Goal: Information Seeking & Learning: Find specific fact

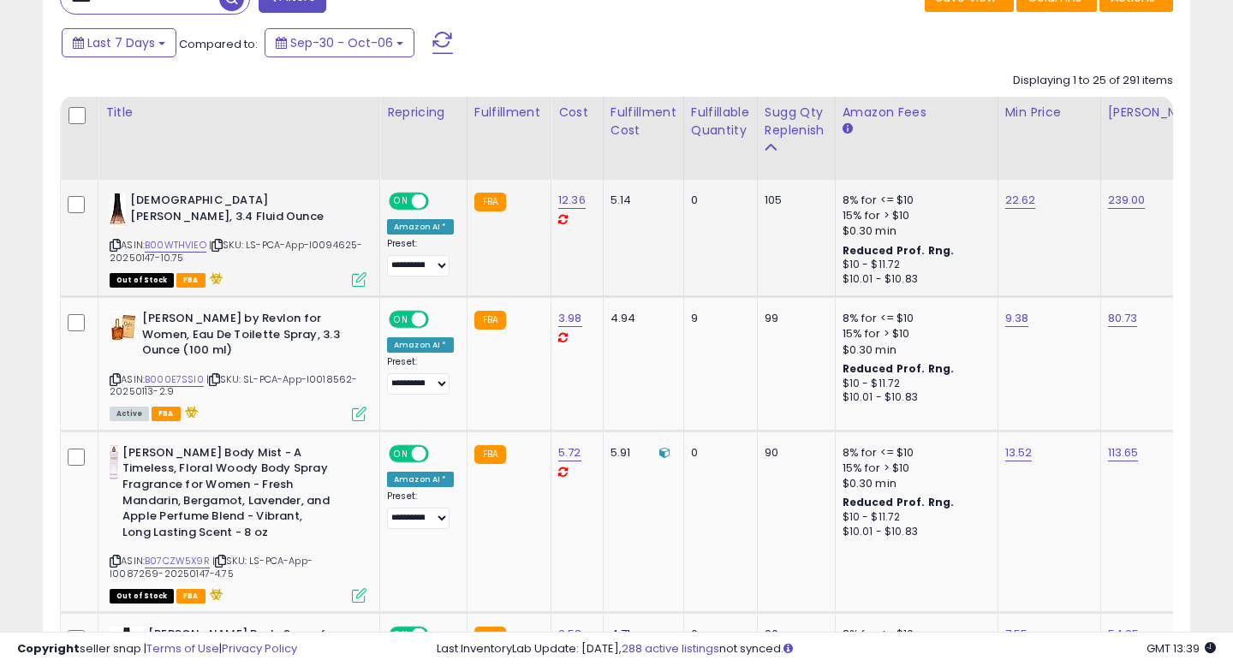
scroll to position [460, 0]
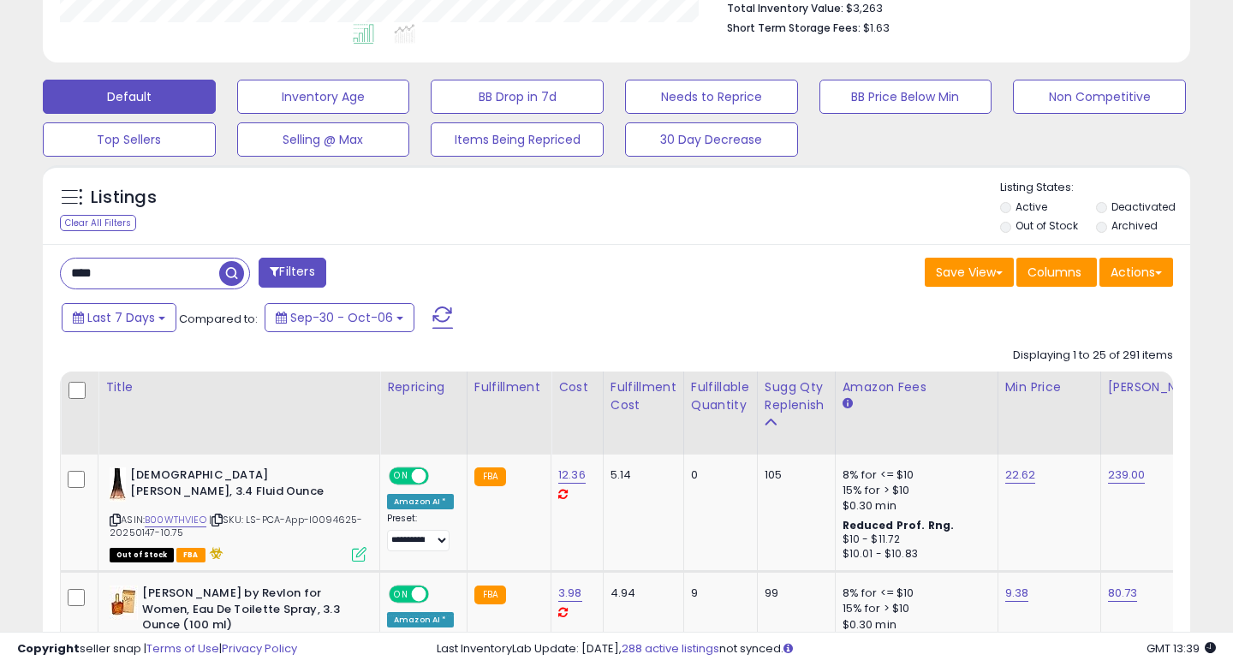
click at [86, 277] on input "****" at bounding box center [140, 274] width 158 height 30
click at [86, 277] on input "****" at bounding box center [194, 274] width 267 height 30
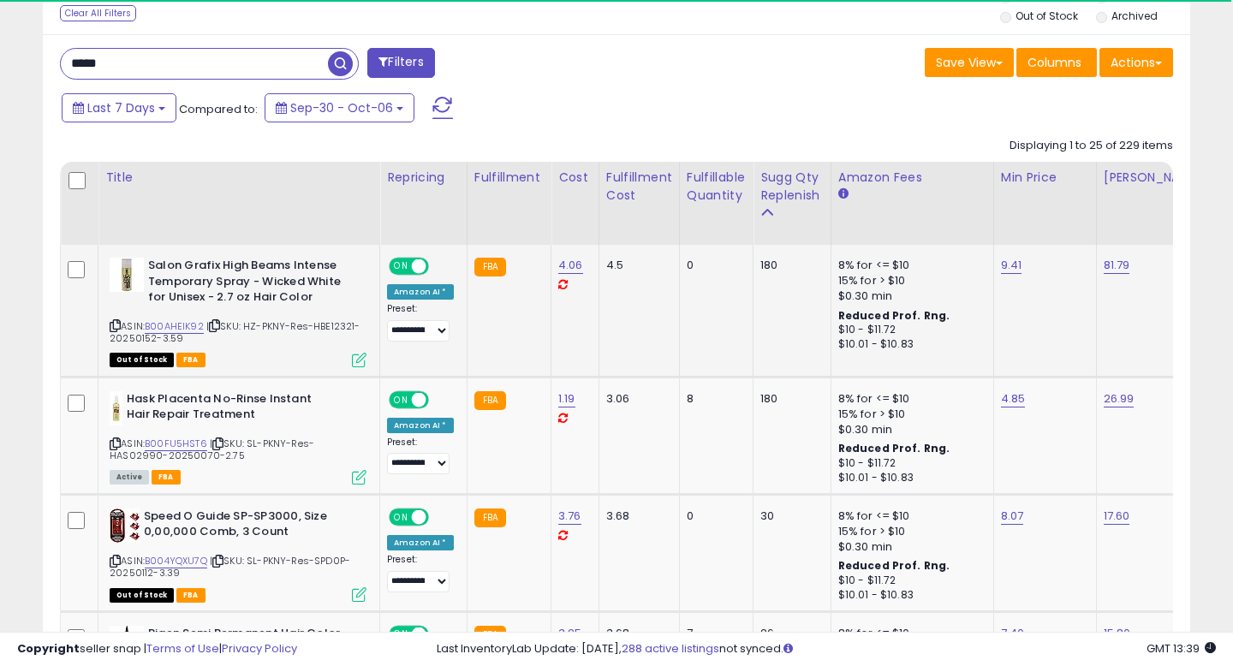
scroll to position [351, 663]
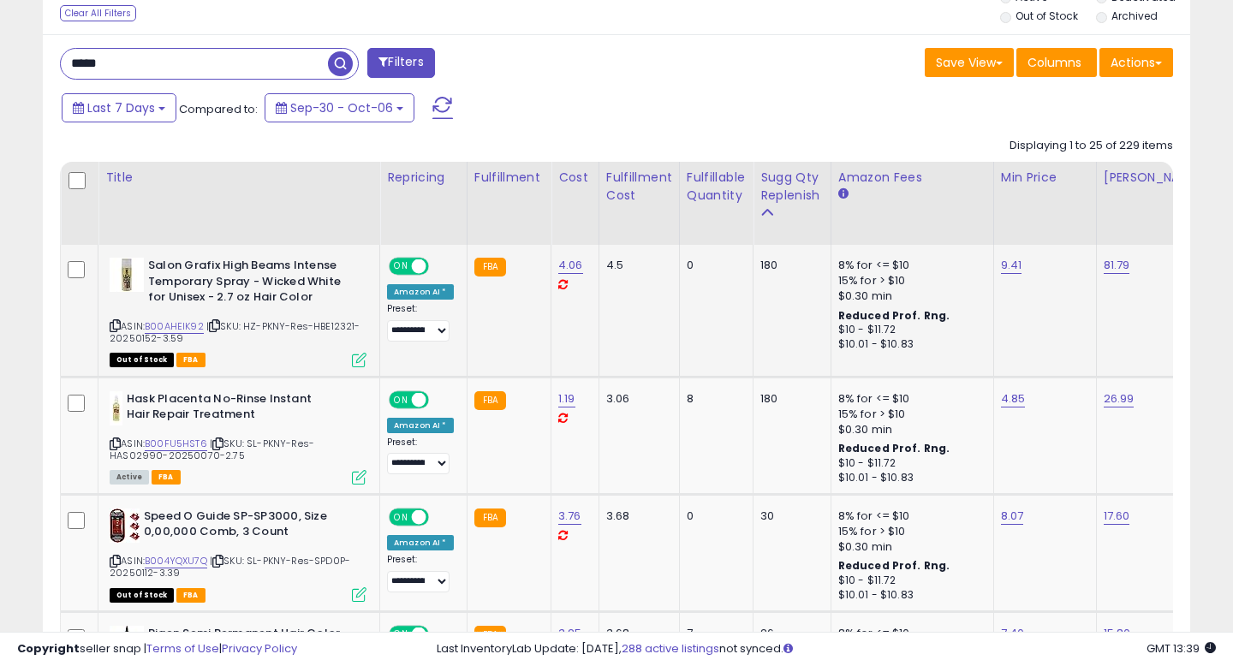
click at [115, 328] on icon at bounding box center [115, 325] width 11 height 9
click at [115, 443] on icon at bounding box center [115, 443] width 11 height 9
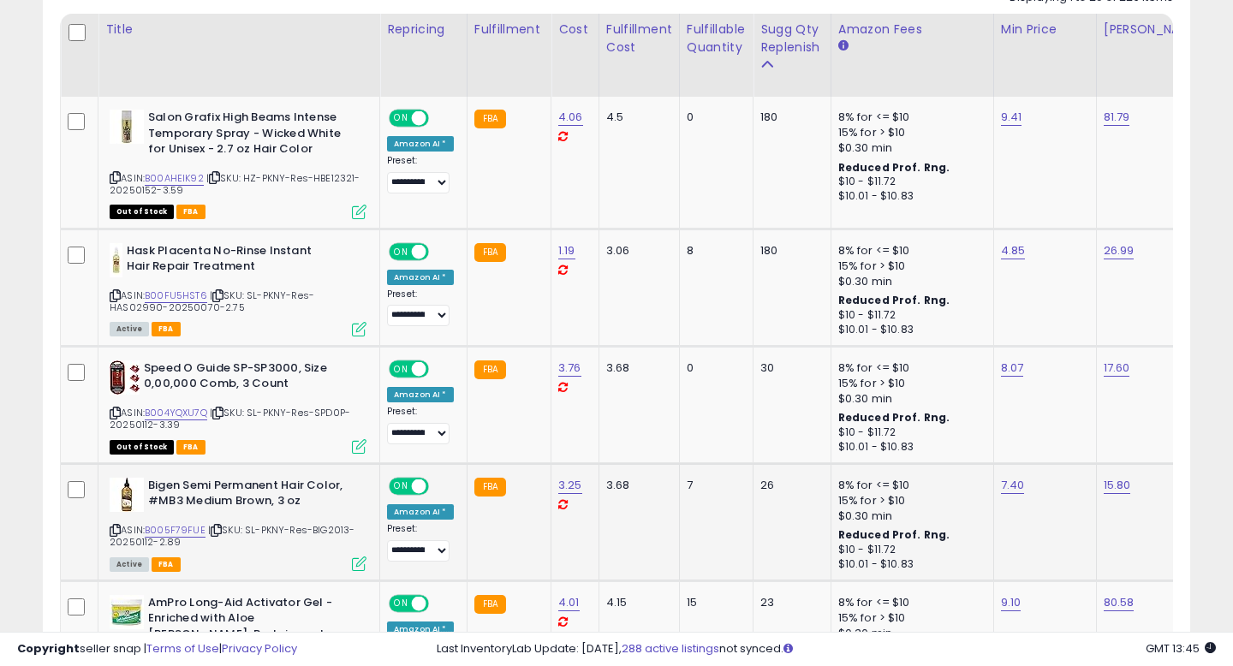
scroll to position [821, 0]
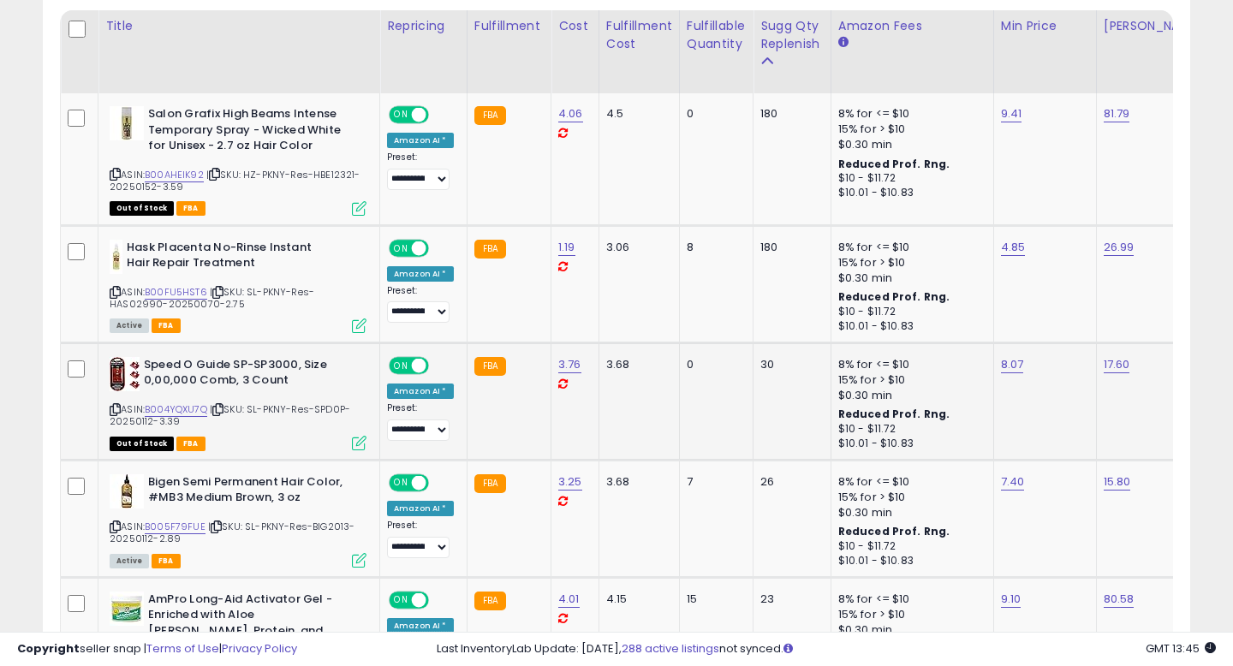
click at [111, 409] on icon at bounding box center [115, 409] width 11 height 9
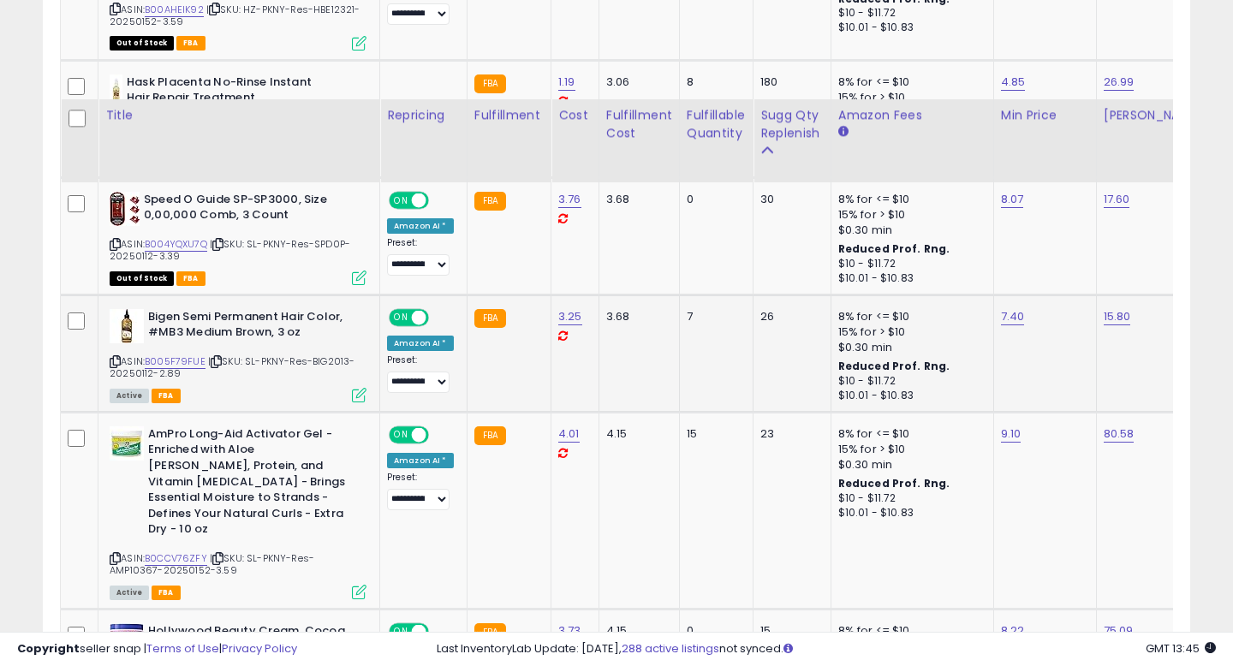
scroll to position [1137, 0]
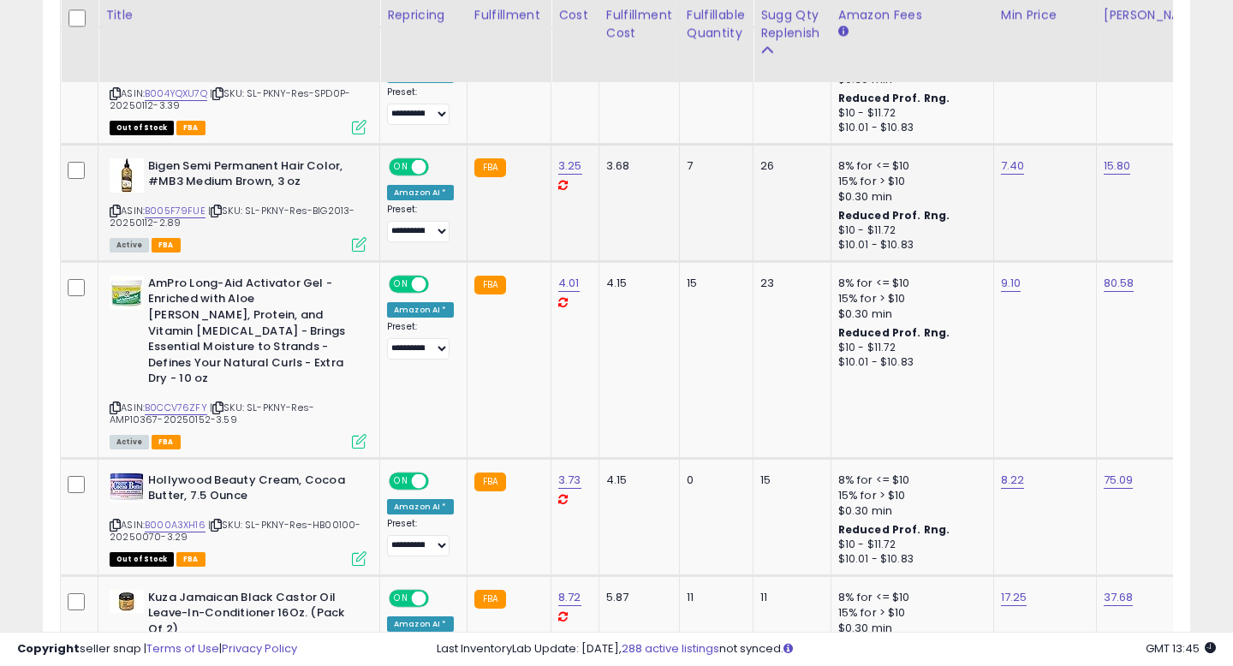
click at [112, 211] on icon at bounding box center [115, 210] width 11 height 9
click at [192, 210] on link "B005F79FUE" at bounding box center [175, 211] width 61 height 15
click at [114, 403] on icon at bounding box center [115, 407] width 11 height 9
click at [111, 403] on icon at bounding box center [115, 407] width 11 height 9
click at [191, 406] on span "| SKU: SL-PKNY-Res-AMP10367-20250152-3.59" at bounding box center [212, 414] width 205 height 26
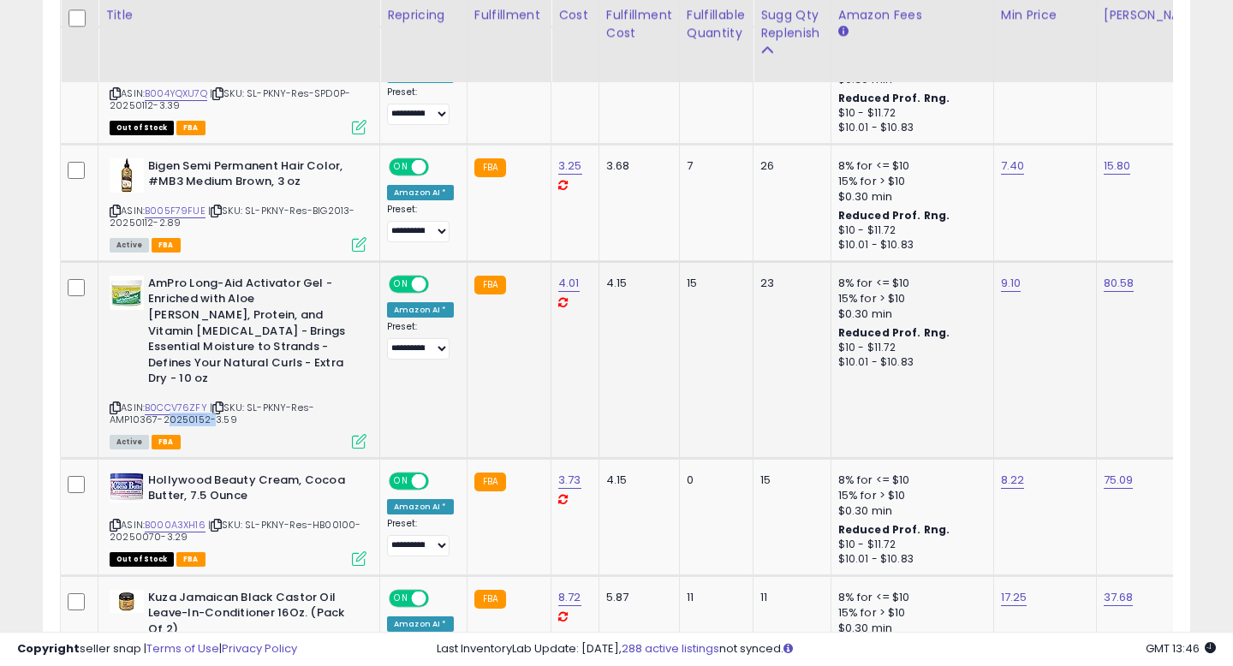
click at [191, 406] on span "| SKU: SL-PKNY-Res-AMP10367-20250152-3.59" at bounding box center [212, 414] width 205 height 26
copy span "20250152"
click at [122, 407] on span "| SKU: SL-PKNY-Res-AMP10367-20250152-3.59" at bounding box center [212, 414] width 205 height 26
copy span "AMP10367"
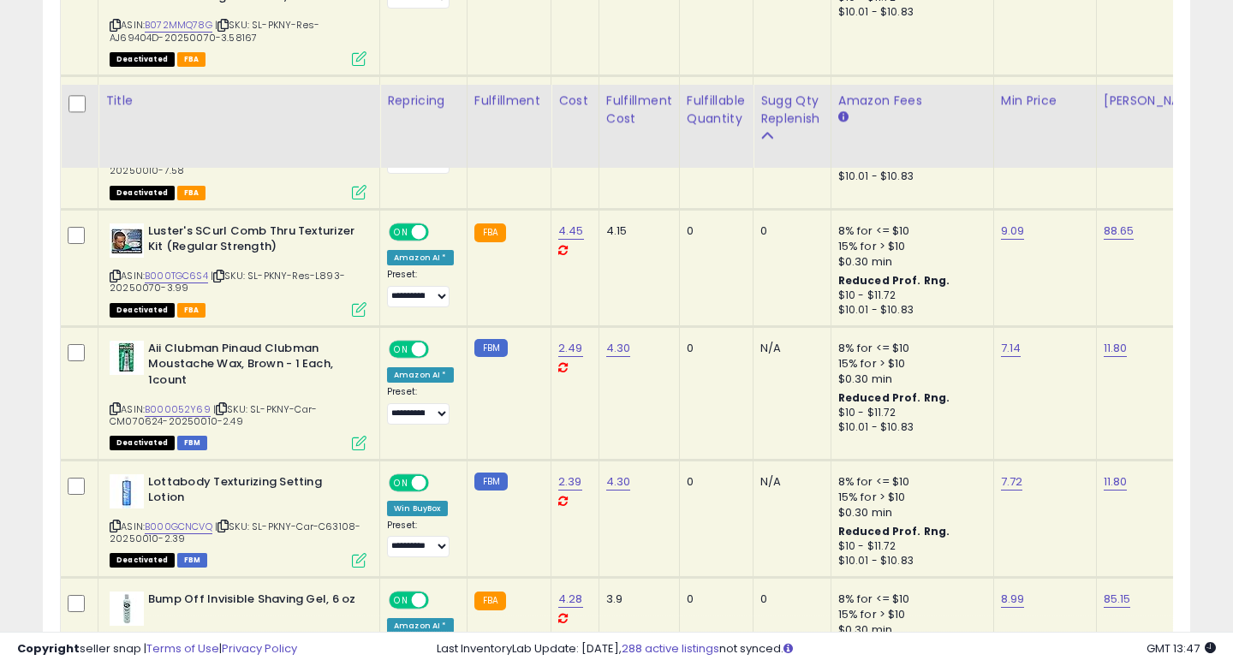
scroll to position [3615, 0]
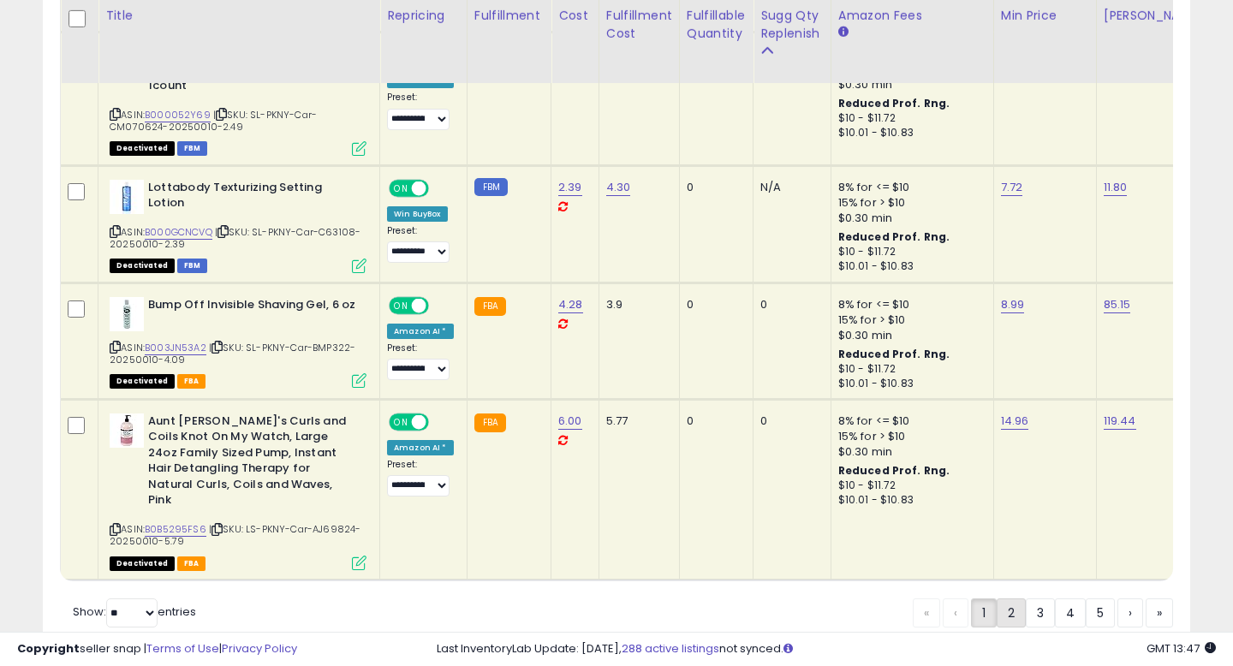
click at [1011, 598] on link "2" at bounding box center [1010, 612] width 29 height 29
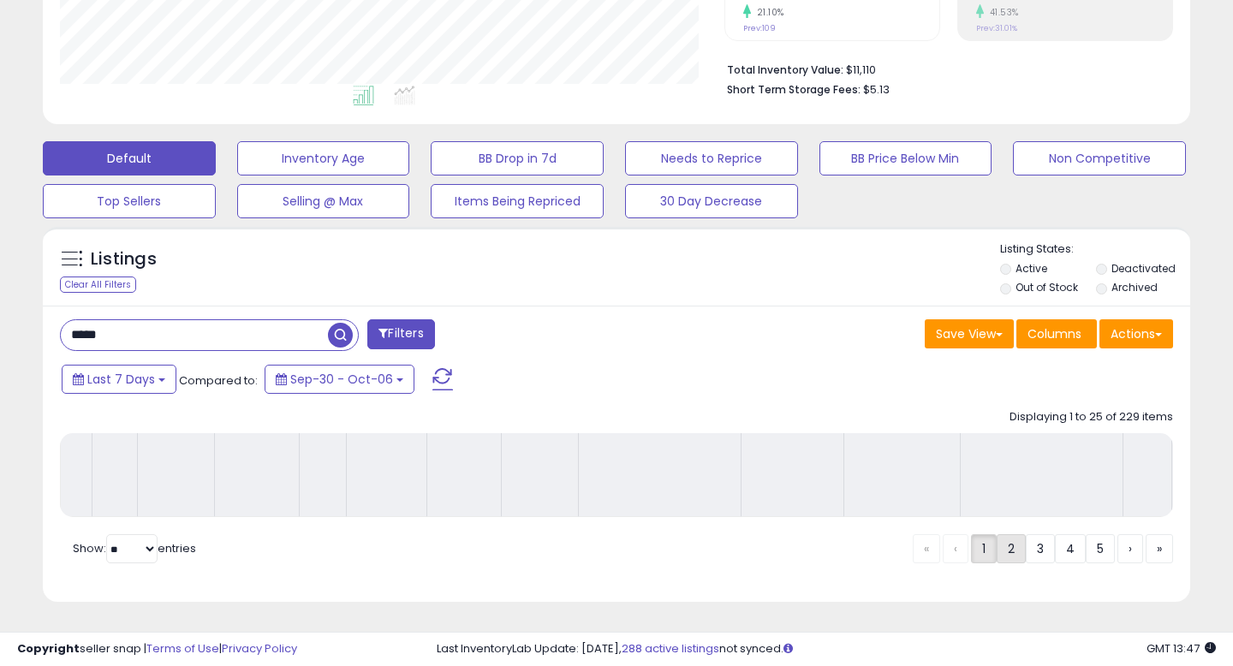
scroll to position [398, 0]
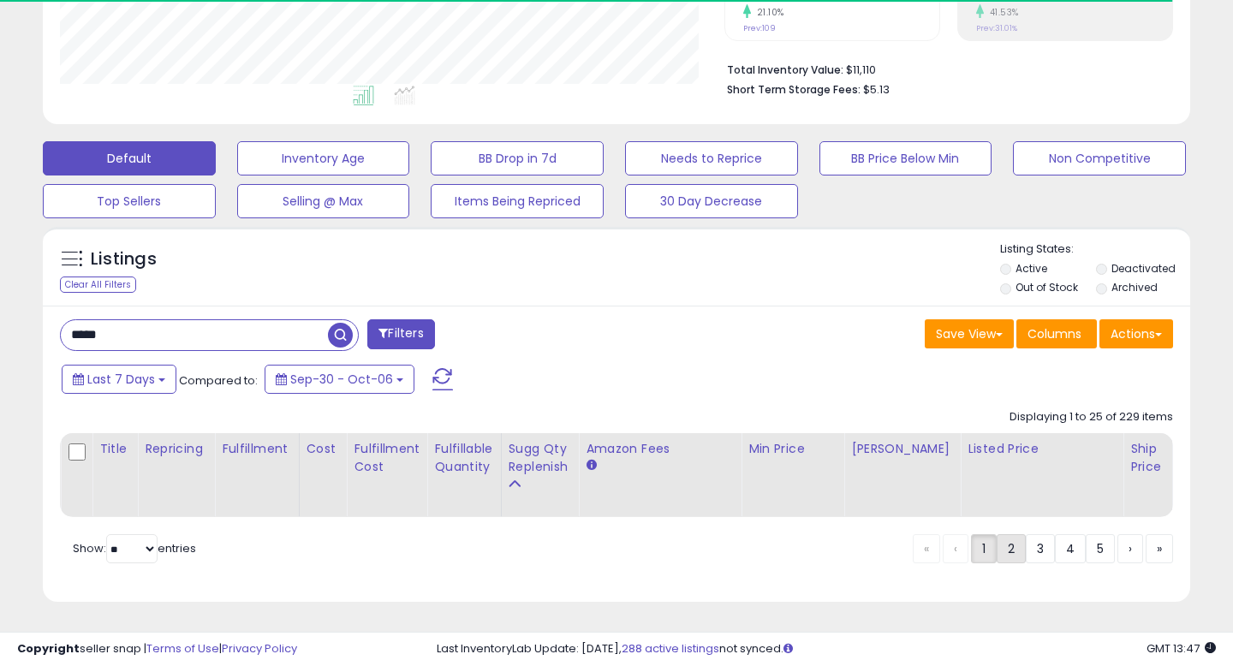
click at [1009, 518] on div "Displaying 1 to 25 of 229 items Title Repricing" at bounding box center [616, 459] width 1113 height 117
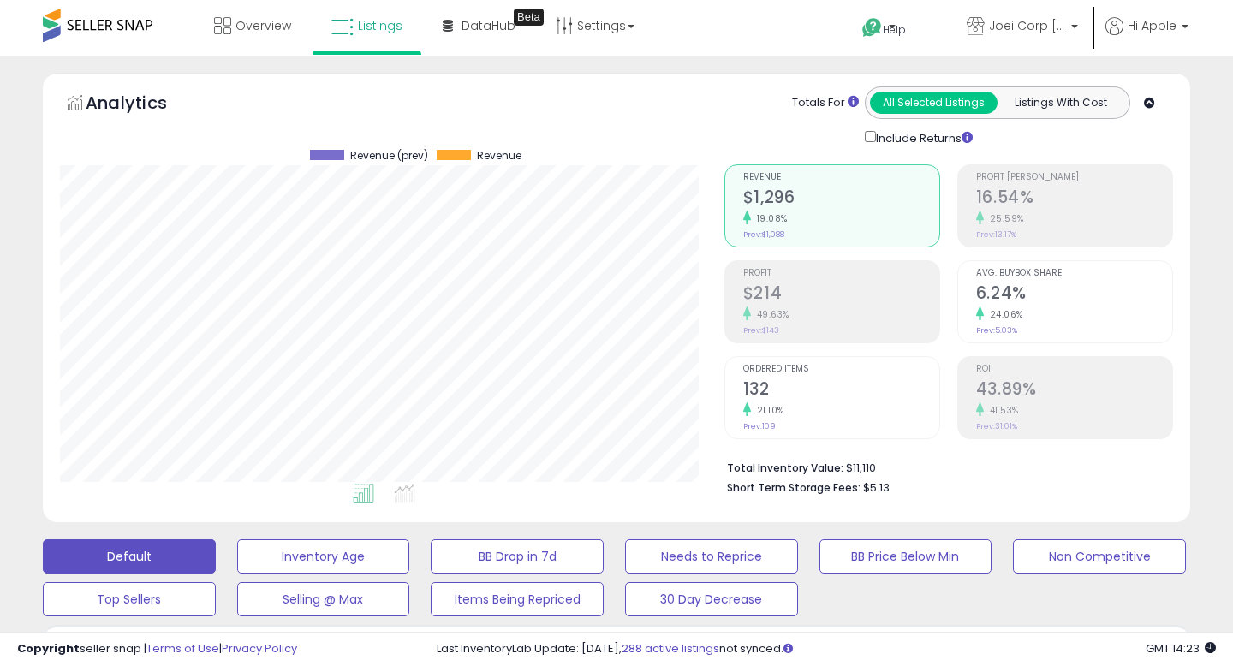
scroll to position [296, 0]
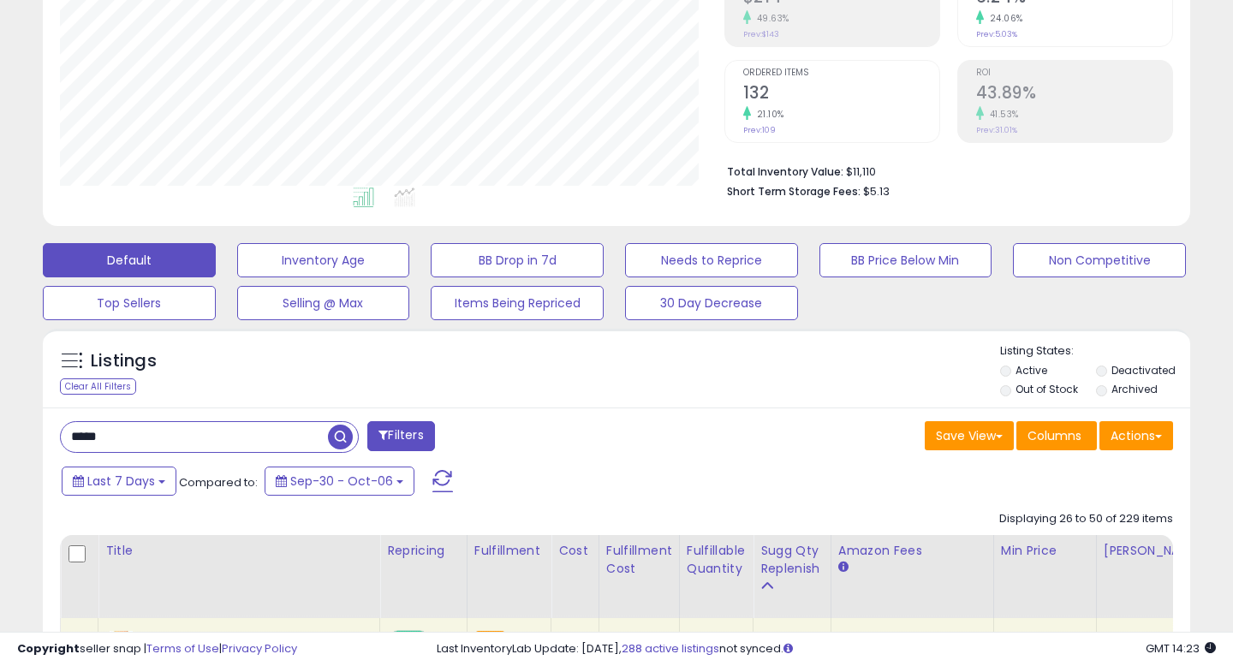
click at [89, 440] on input "*****" at bounding box center [194, 437] width 267 height 30
type input "****"
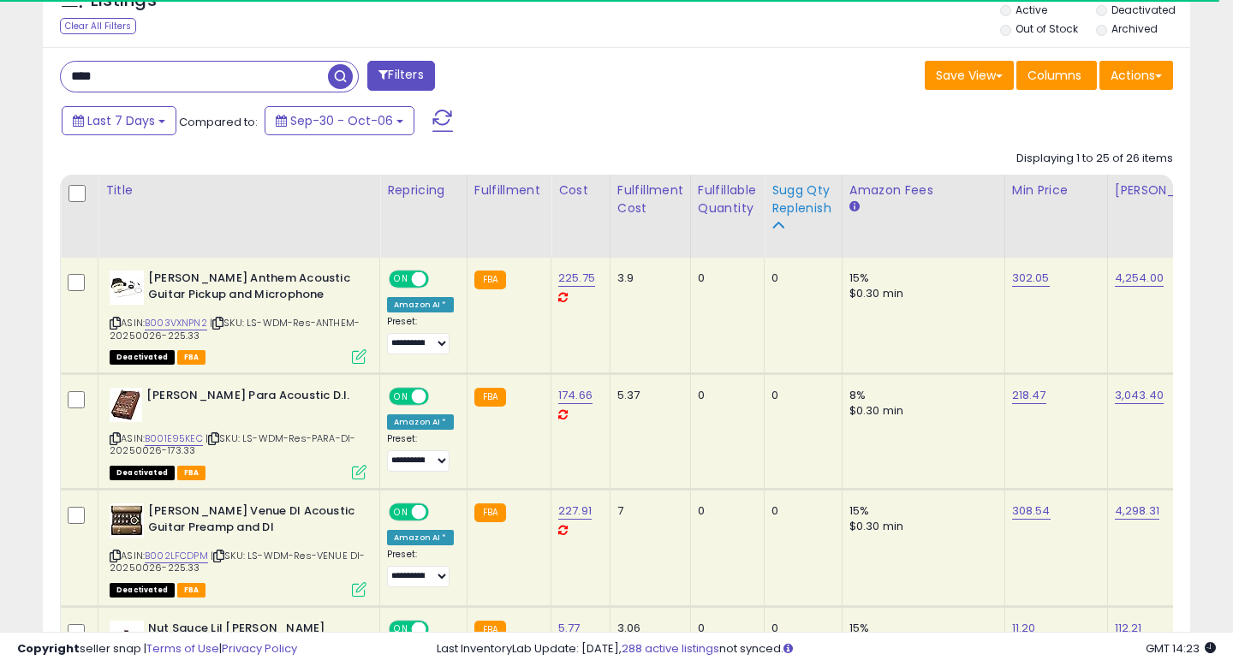
scroll to position [351, 663]
click at [796, 212] on div "Sugg Qty Replenish" at bounding box center [802, 199] width 63 height 36
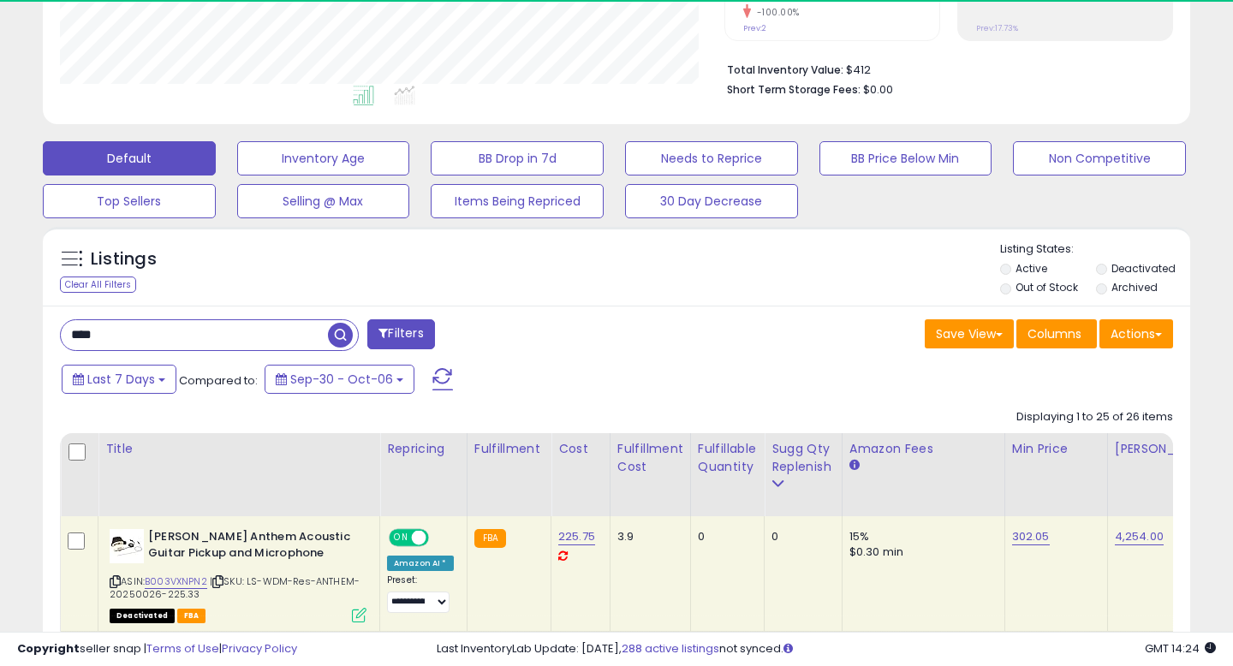
scroll to position [657, 0]
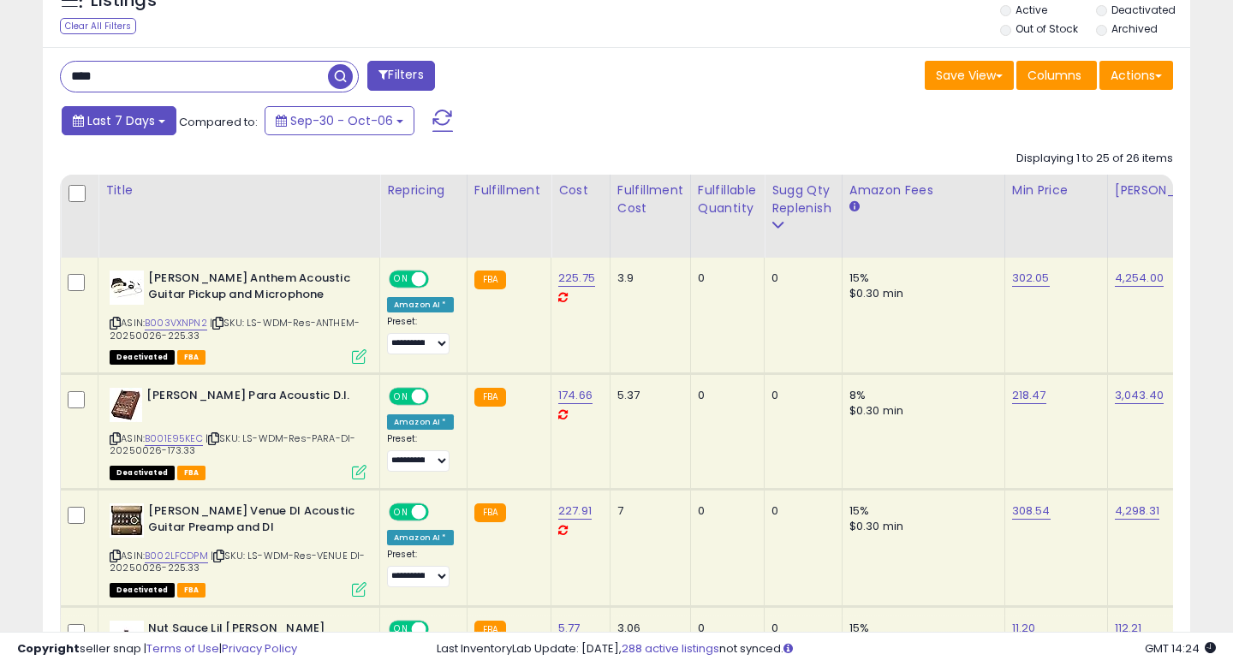
click at [148, 108] on button "Last 7 Days" at bounding box center [119, 120] width 115 height 29
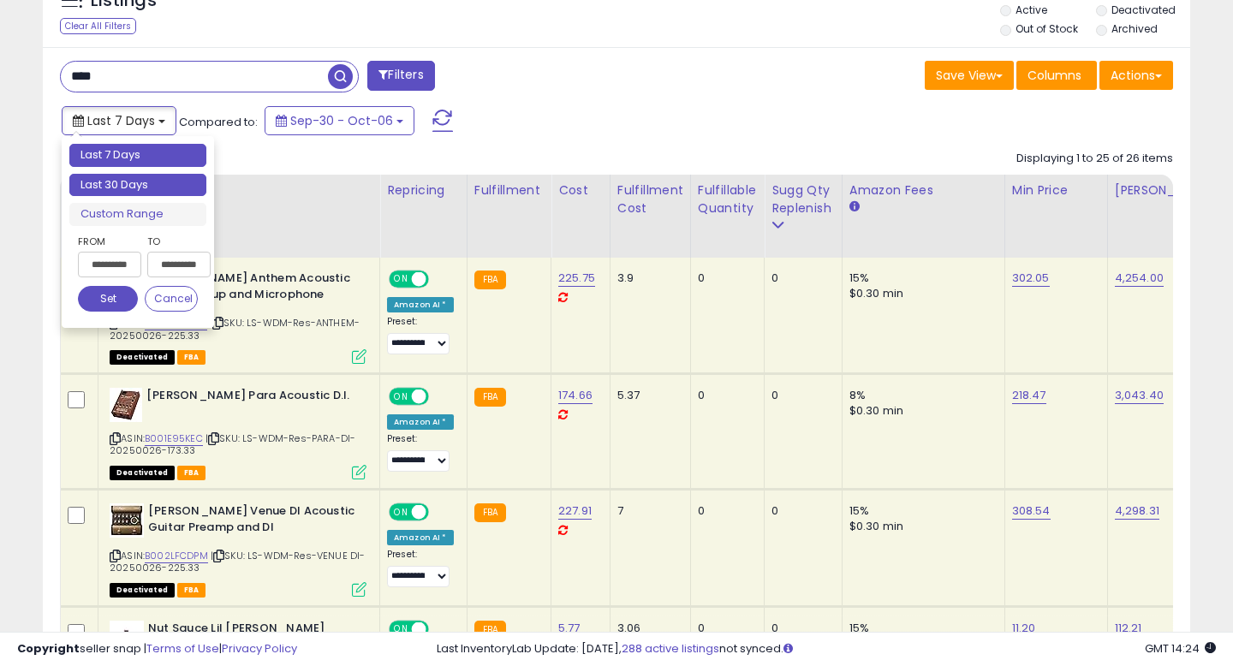
type input "**********"
click at [143, 193] on li "Last 30 Days" at bounding box center [137, 185] width 137 height 23
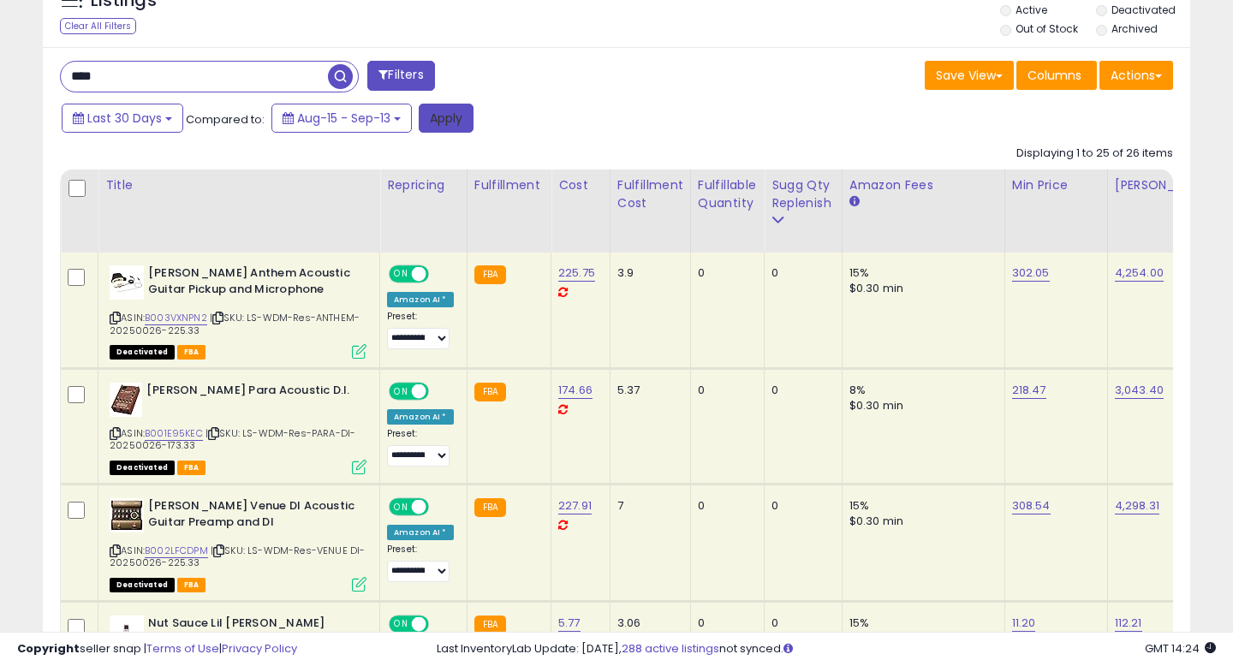
click at [452, 122] on button "Apply" at bounding box center [446, 118] width 55 height 29
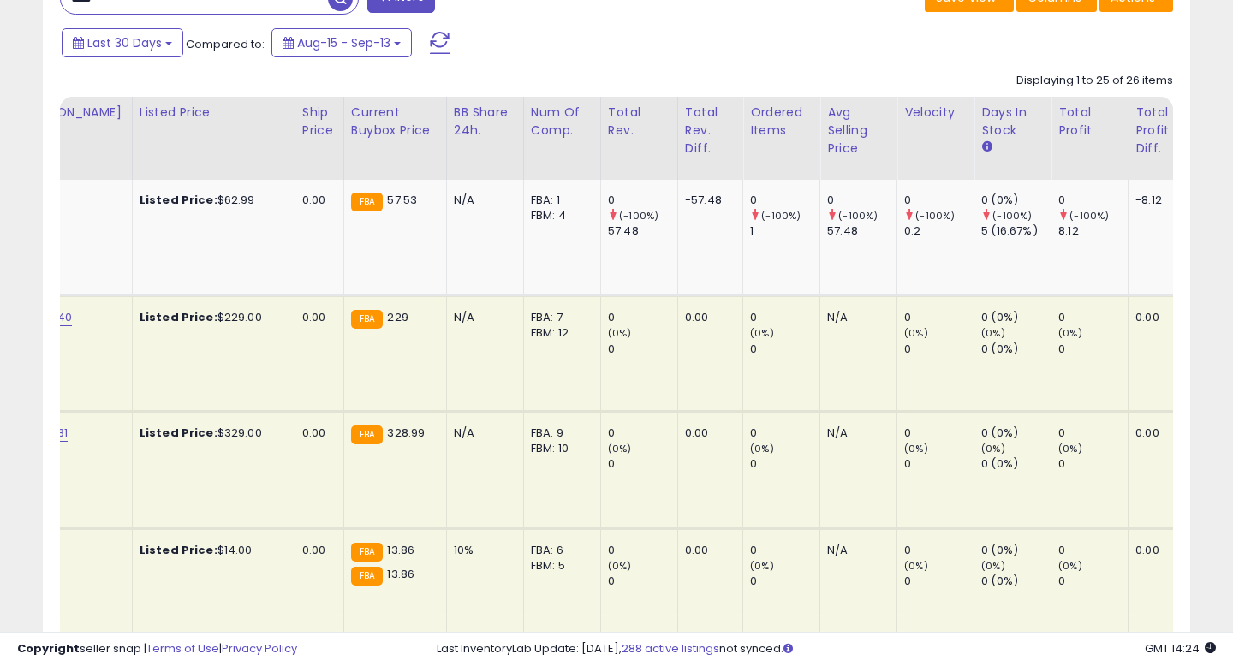
scroll to position [0, 1202]
